Goal: Book appointment/travel/reservation

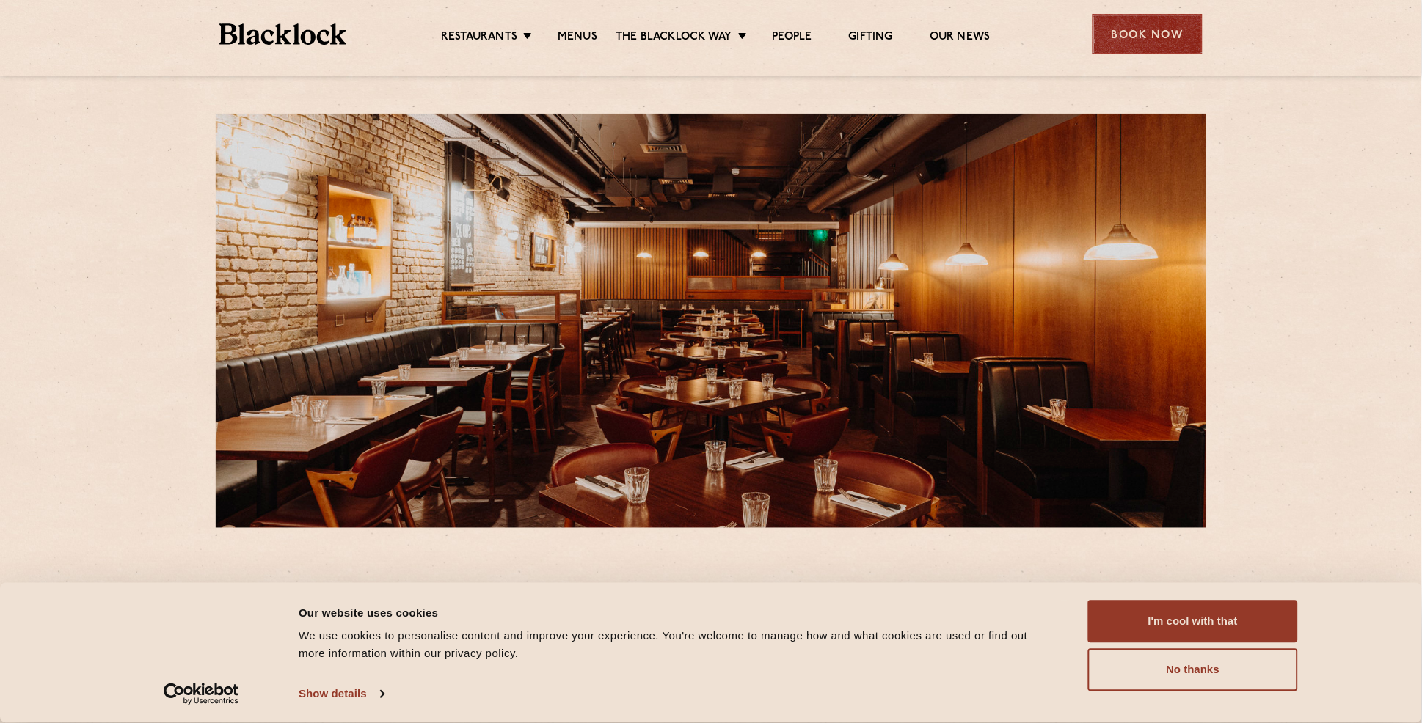
drag, startPoint x: 1102, startPoint y: 95, endPoint x: 1195, endPoint y: 44, distance: 106.0
click at [1104, 95] on div "[STREET_ADDRESS] T: 02030341394 E: [EMAIL_ADDRESS][DOMAIN_NAME] Whether it be K…" at bounding box center [711, 702] width 1422 height 1404
click at [1171, 35] on div "Book Now" at bounding box center [1147, 34] width 110 height 40
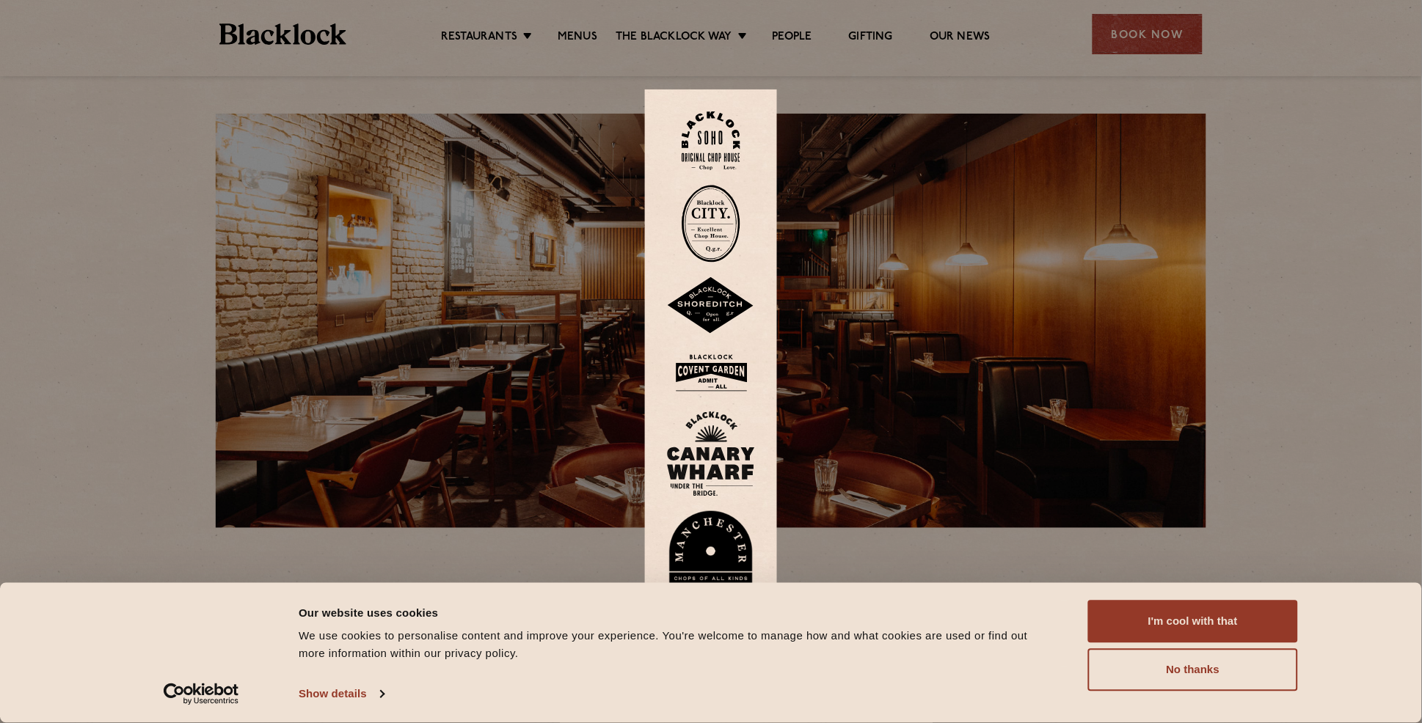
drag, startPoint x: 1173, startPoint y: 610, endPoint x: 1172, endPoint y: 410, distance: 199.5
click at [1172, 610] on button "I'm cool with that" at bounding box center [1193, 622] width 210 height 43
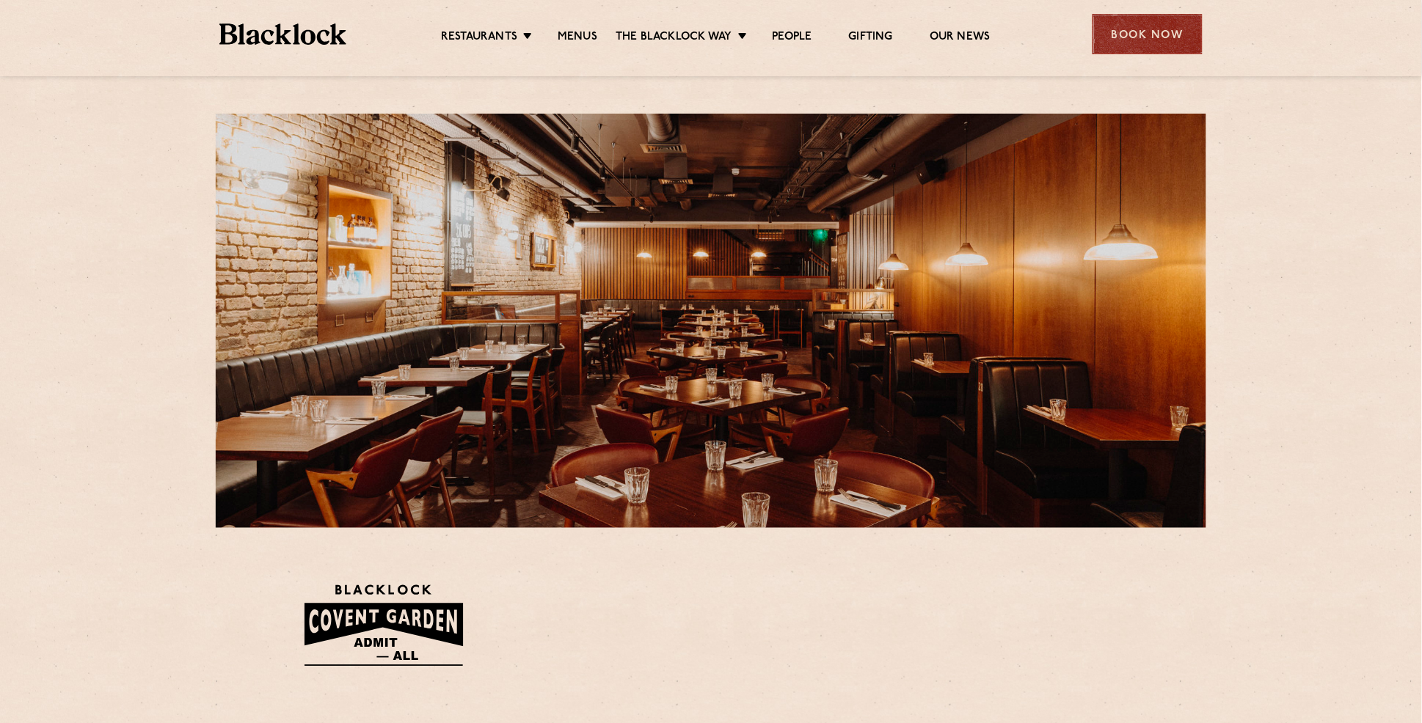
click at [1136, 49] on div "Book Now" at bounding box center [1147, 34] width 110 height 40
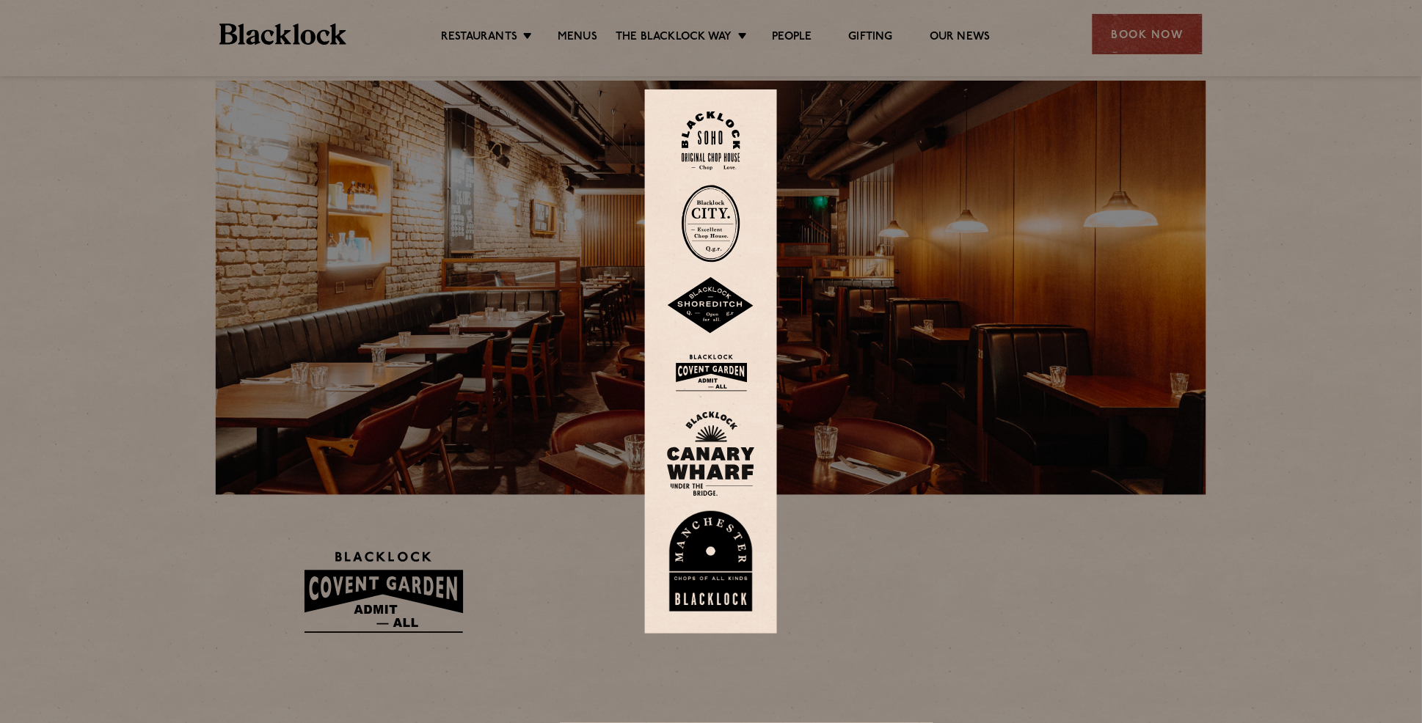
scroll to position [37, 0]
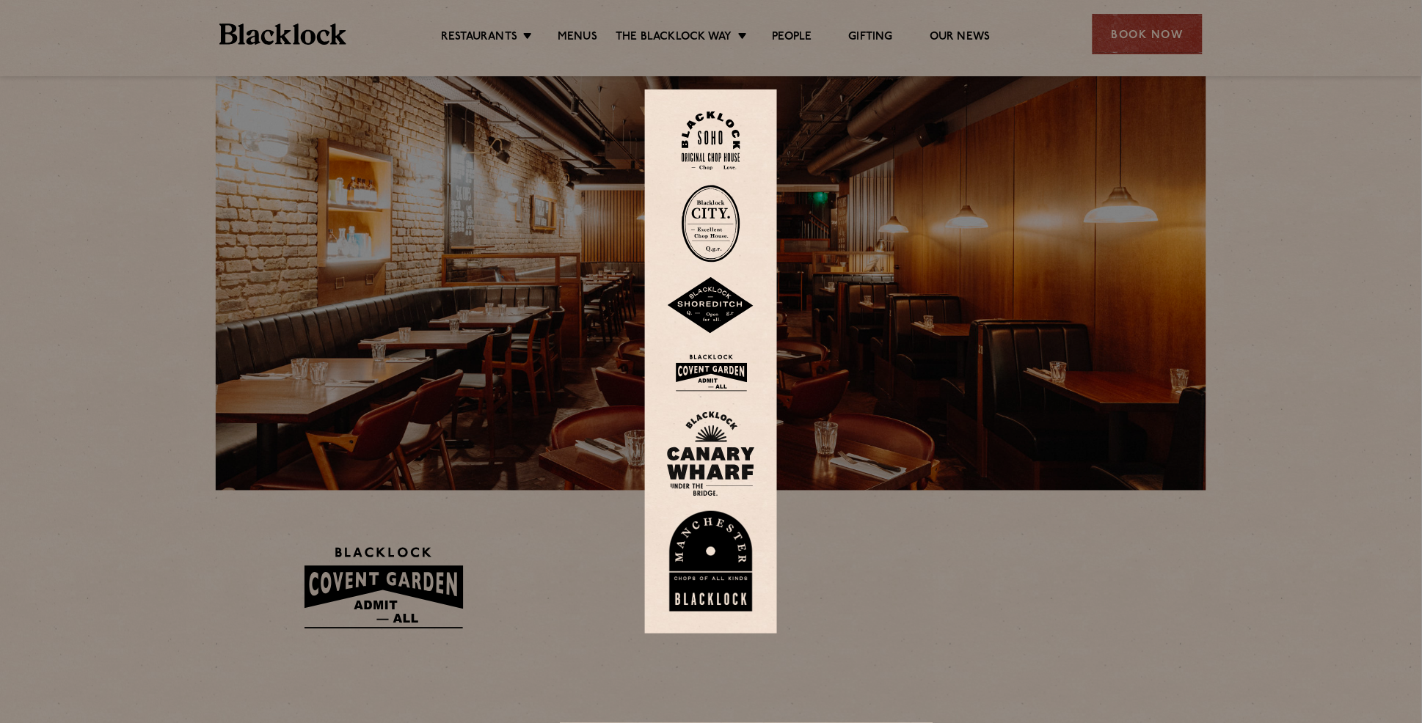
click at [702, 370] on img at bounding box center [711, 373] width 88 height 48
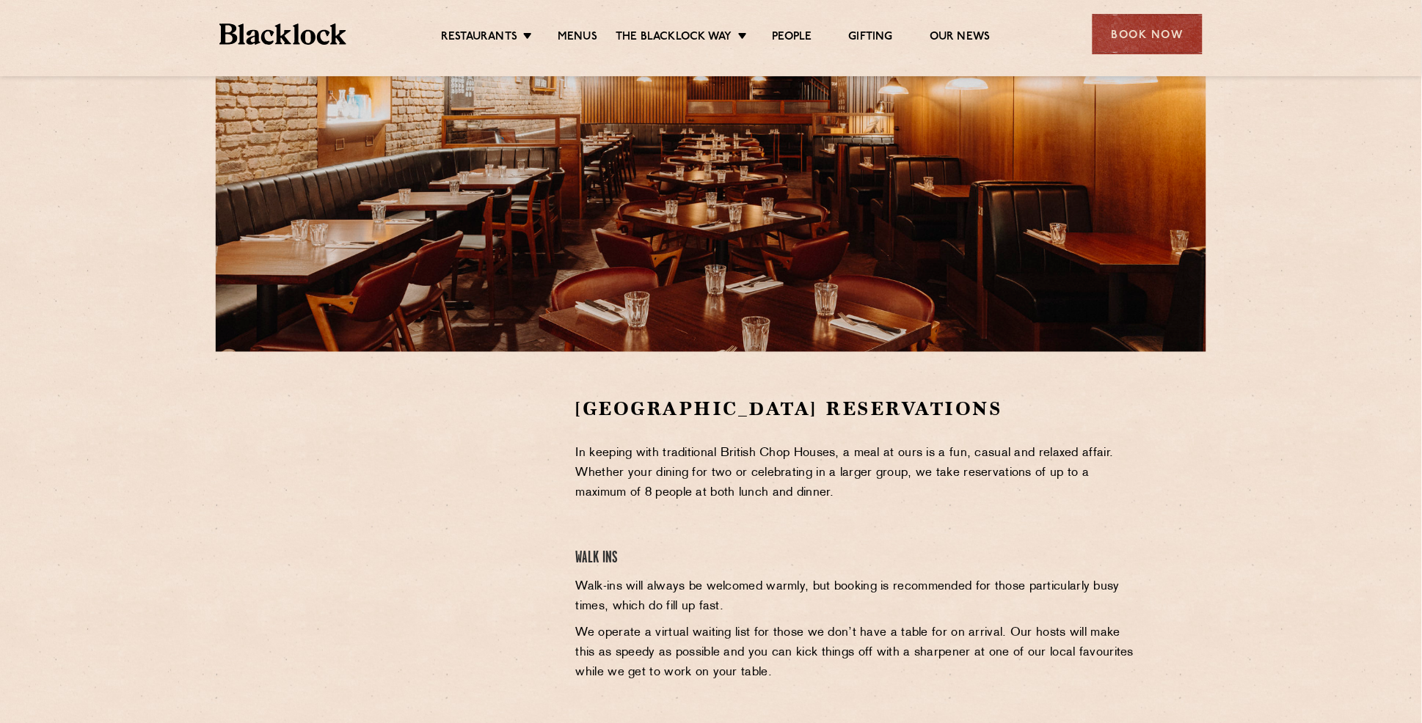
scroll to position [178, 0]
